Goal: Task Accomplishment & Management: Manage account settings

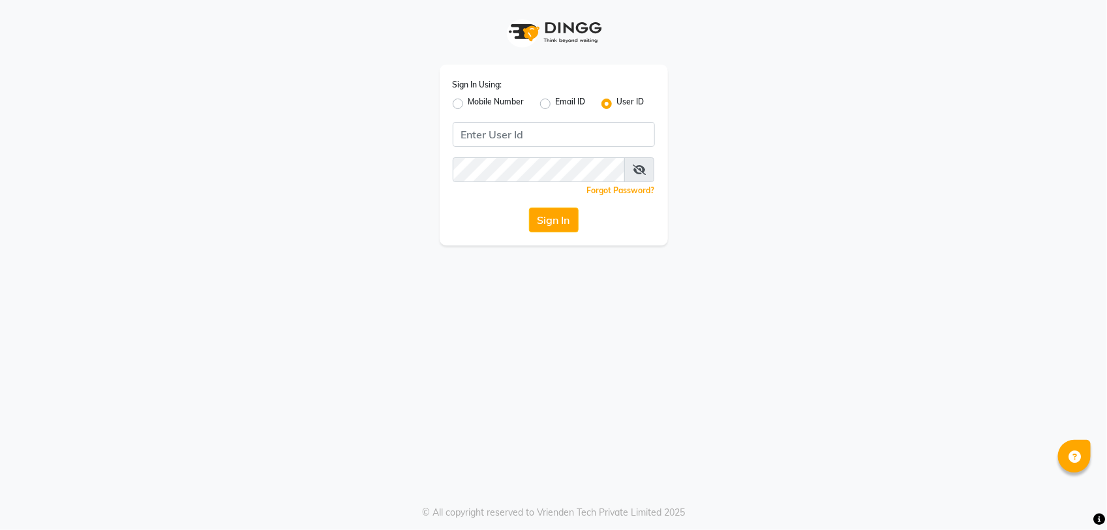
click at [468, 106] on label "Mobile Number" at bounding box center [496, 104] width 56 height 16
click at [468, 104] on input "Mobile Number" at bounding box center [472, 100] width 8 height 8
radio input "true"
radio input "false"
click at [474, 124] on div "Country Code × +91" at bounding box center [475, 134] width 44 height 23
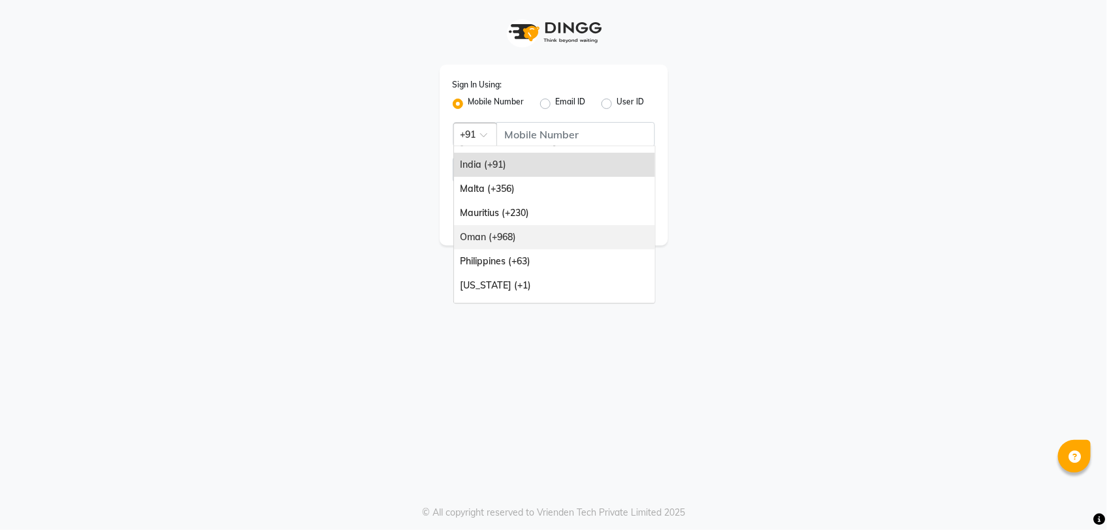
scroll to position [163, 0]
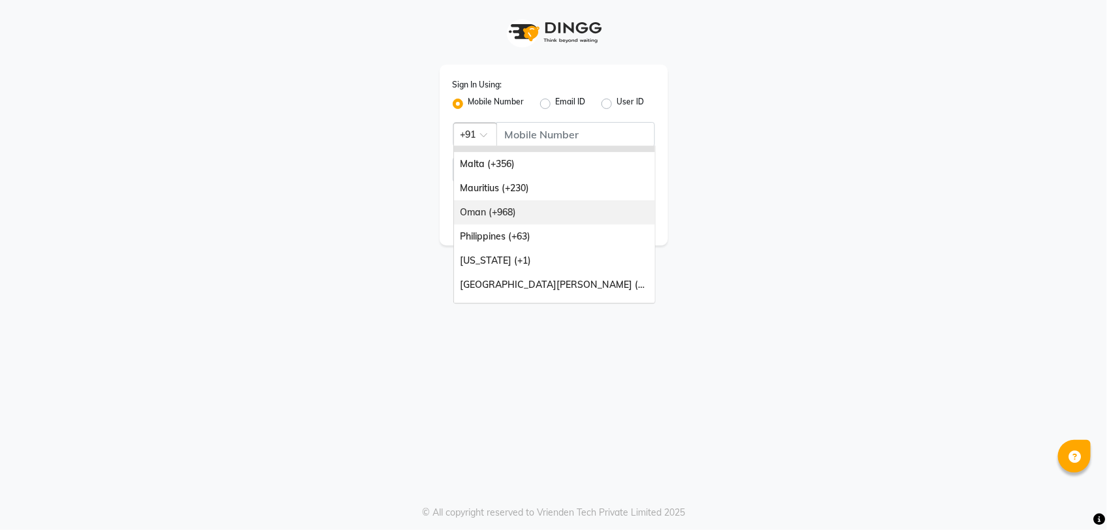
click at [539, 217] on div "Oman (+968)" at bounding box center [554, 212] width 201 height 24
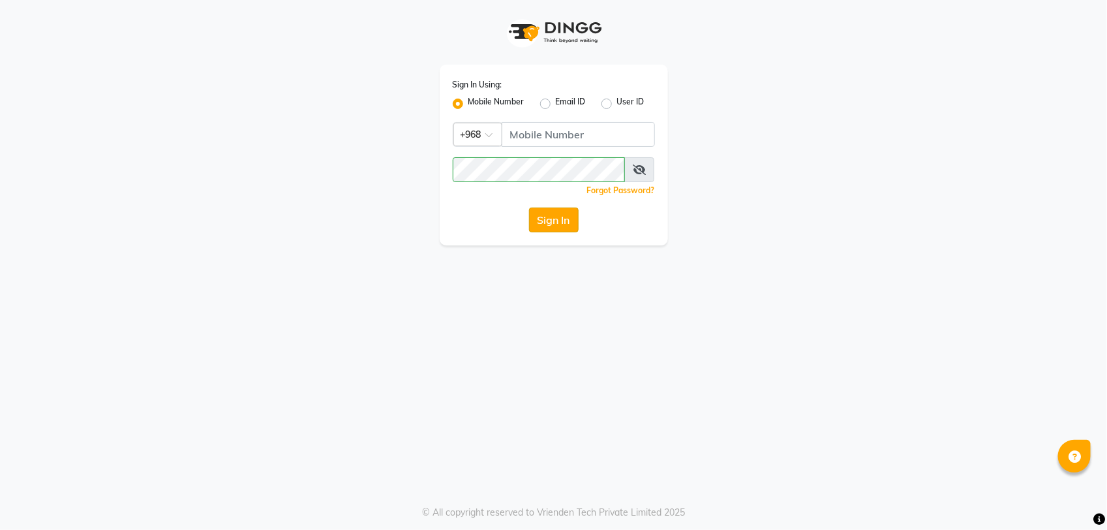
click at [558, 217] on button "Sign In" at bounding box center [554, 219] width 50 height 25
click at [553, 129] on input "Username" at bounding box center [578, 134] width 153 height 25
type input "99882918"
click at [541, 209] on button "Sign In" at bounding box center [554, 219] width 50 height 25
